Goal: Register for event/course

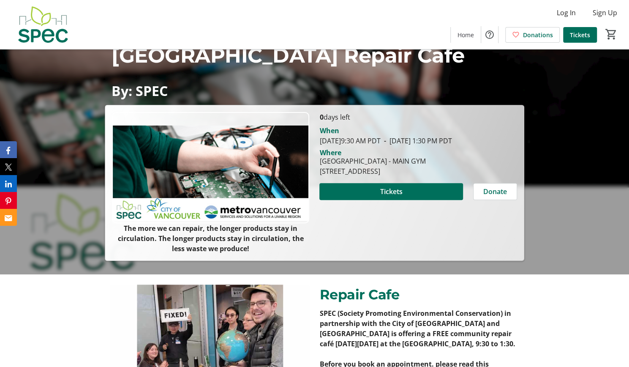
scroll to position [99, 0]
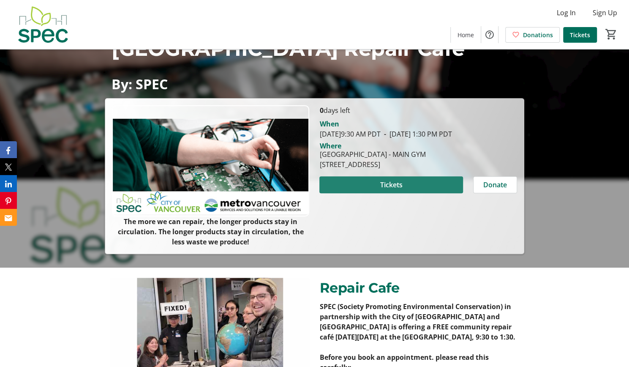
click at [391, 190] on span "Tickets" at bounding box center [391, 185] width 22 height 10
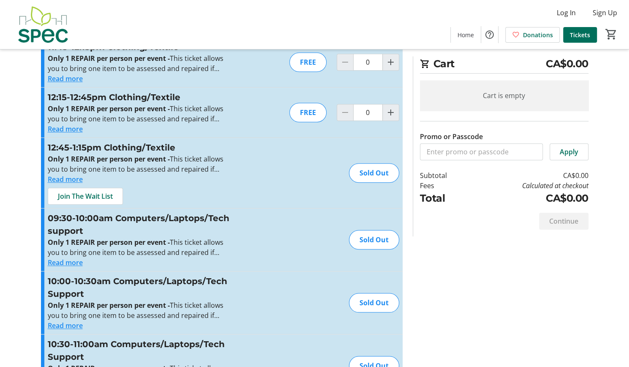
scroll to position [313, 0]
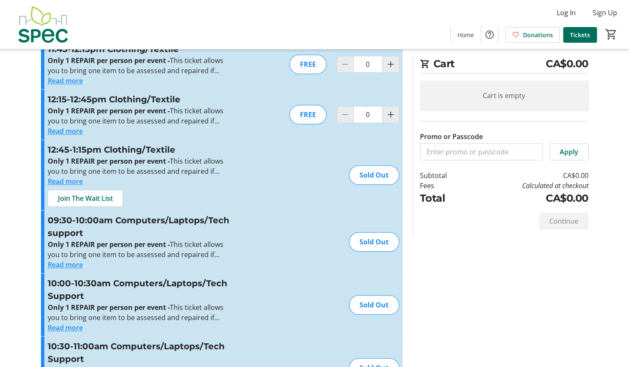
click at [71, 80] on button "Read more" at bounding box center [65, 81] width 35 height 10
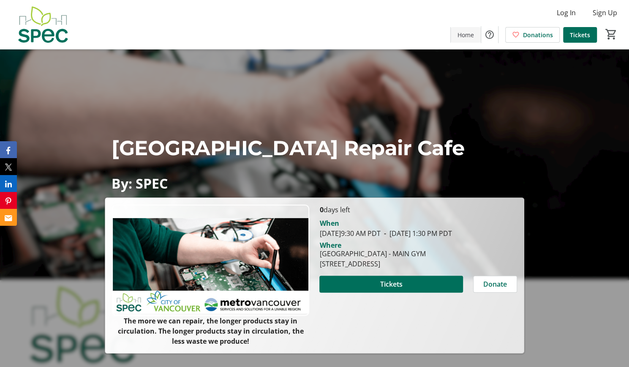
click at [467, 33] on span "Home" at bounding box center [466, 34] width 16 height 9
click at [471, 35] on span "Home" at bounding box center [466, 34] width 16 height 9
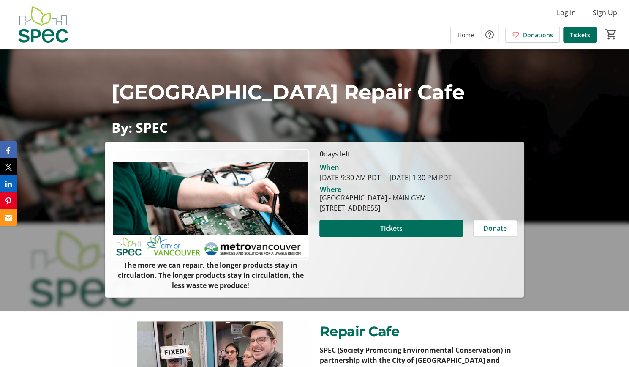
scroll to position [55, 0]
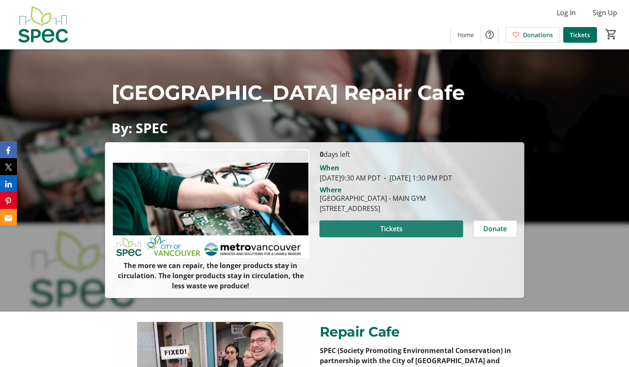
click at [410, 238] on span at bounding box center [390, 228] width 143 height 20
